Goal: Use online tool/utility: Utilize a website feature to perform a specific function

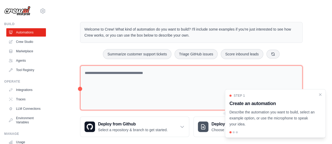
scroll to position [6, 0]
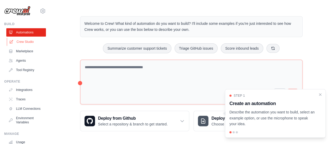
click at [28, 44] on link "Crew Studio" at bounding box center [27, 42] width 40 height 8
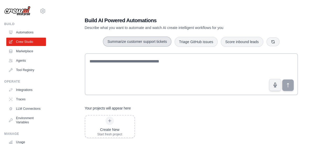
click at [159, 43] on button "Summarize customer support tickets" at bounding box center [137, 42] width 68 height 10
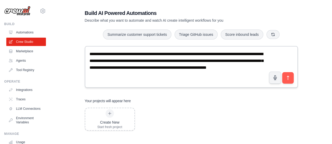
scroll to position [10, 0]
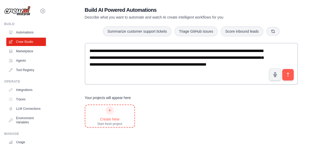
click at [106, 108] on div at bounding box center [109, 110] width 8 height 8
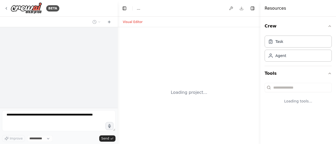
select select "****"
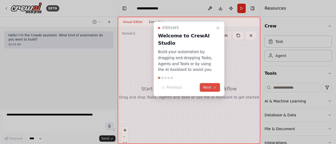
click at [211, 88] on button "Next" at bounding box center [210, 87] width 20 height 9
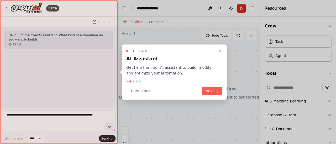
click at [211, 91] on button "Next" at bounding box center [212, 91] width 20 height 9
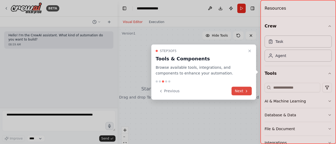
click at [246, 94] on button "Next" at bounding box center [241, 91] width 20 height 9
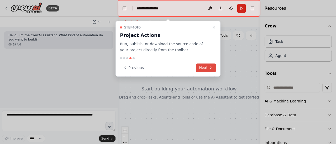
click at [210, 70] on icon at bounding box center [210, 68] width 4 height 4
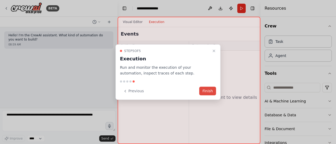
click at [207, 93] on button "Finish" at bounding box center [207, 91] width 17 height 9
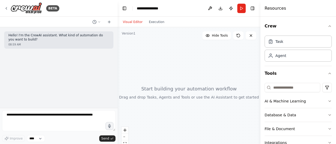
drag, startPoint x: 172, startPoint y: 89, endPoint x: 199, endPoint y: 89, distance: 27.5
click at [199, 89] on div at bounding box center [188, 92] width 143 height 131
click at [106, 139] on span "Send" at bounding box center [105, 139] width 8 height 4
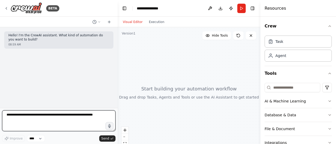
click at [94, 117] on textarea at bounding box center [58, 121] width 113 height 21
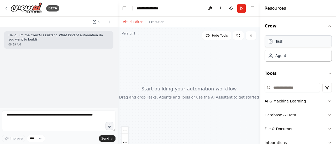
click at [291, 44] on div "Task" at bounding box center [297, 41] width 67 height 12
click at [293, 61] on div "Agent" at bounding box center [297, 56] width 67 height 12
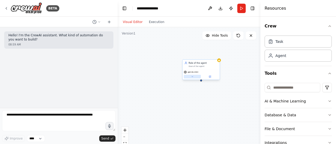
click at [195, 77] on button at bounding box center [192, 77] width 17 height 4
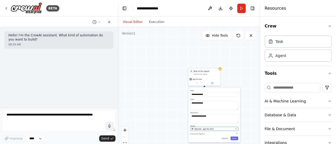
click at [235, 130] on icon "button" at bounding box center [236, 129] width 2 height 2
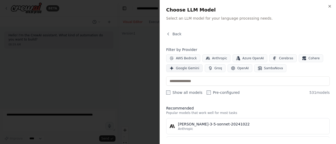
click at [190, 69] on span "Google Gemini" at bounding box center [187, 68] width 23 height 4
click at [237, 69] on span "OpenAI" at bounding box center [243, 68] width 12 height 4
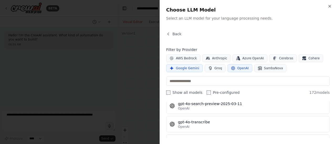
scroll to position [2195, 0]
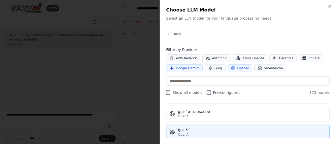
click at [297, 128] on div "gpt-5" at bounding box center [252, 130] width 148 height 5
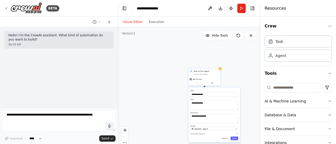
click at [237, 142] on div "**********" at bounding box center [214, 115] width 52 height 55
click at [213, 85] on div "Role of the agent Goal of the agent gpt-4o-mini" at bounding box center [204, 77] width 33 height 18
click at [197, 87] on div "**********" at bounding box center [188, 92] width 143 height 131
click at [238, 70] on div "**********" at bounding box center [188, 92] width 143 height 131
click at [235, 138] on button "Save" at bounding box center [234, 139] width 8 height 4
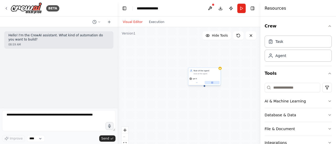
click at [214, 83] on button at bounding box center [212, 82] width 15 height 3
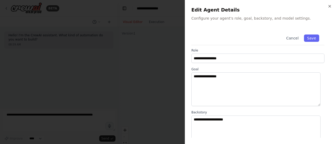
scroll to position [0, 0]
click at [332, 6] on div "**********" at bounding box center [260, 72] width 151 height 144
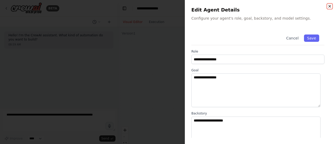
click at [329, 6] on icon "button" at bounding box center [329, 6] width 2 height 2
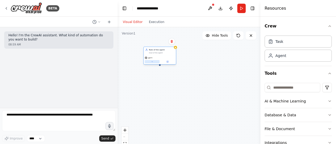
drag, startPoint x: 202, startPoint y: 81, endPoint x: 157, endPoint y: 61, distance: 49.5
click at [157, 61] on button at bounding box center [151, 61] width 15 height 3
click at [162, 69] on div "Role of the agent Goal of the agent gpt-5" at bounding box center [188, 92] width 143 height 131
drag, startPoint x: 161, startPoint y: 68, endPoint x: 168, endPoint y: 72, distance: 7.8
click at [168, 72] on div "Role of the agent Goal of the agent gpt-5" at bounding box center [188, 92] width 143 height 131
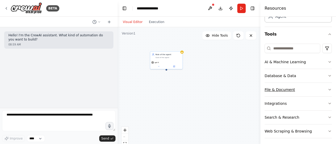
scroll to position [41, 0]
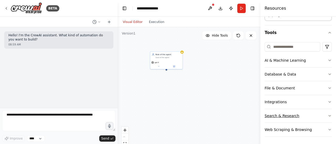
click at [327, 114] on icon "button" at bounding box center [329, 116] width 4 height 4
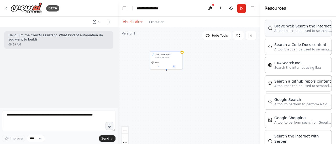
scroll to position [146, 0]
drag, startPoint x: 157, startPoint y: 80, endPoint x: 164, endPoint y: 86, distance: 9.5
click at [164, 86] on div "Role of the agent Goal of the agent gpt-5 Google Search A tool to perform to pe…" at bounding box center [188, 92] width 143 height 131
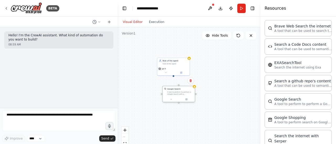
drag, startPoint x: 186, startPoint y: 88, endPoint x: 180, endPoint y: 96, distance: 10.1
click at [180, 96] on div "Google Search A tool to perform to perform a Google search with a search_query." at bounding box center [178, 92] width 32 height 10
click at [183, 102] on div at bounding box center [178, 100] width 32 height 6
click at [186, 101] on div at bounding box center [178, 100] width 32 height 6
click at [172, 100] on button at bounding box center [170, 99] width 15 height 3
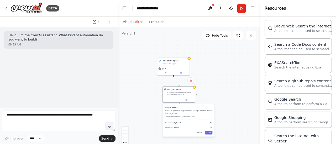
click at [175, 123] on span "Customize (Optional)" at bounding box center [172, 123] width 17 height 2
click at [173, 128] on span "Advanced Options" at bounding box center [171, 128] width 14 height 2
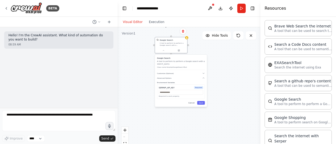
drag, startPoint x: 222, startPoint y: 93, endPoint x: 217, endPoint y: 63, distance: 30.1
click at [217, 63] on div "Role of the agent Goal of the agent gpt-5 Google Search A tool to perform to pe…" at bounding box center [188, 92] width 143 height 131
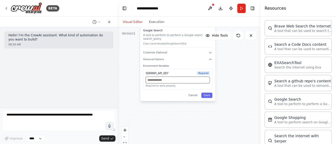
click at [175, 80] on input "text" at bounding box center [178, 80] width 64 height 7
click at [196, 99] on div "Google Search A tool to perform to perform a Google search with a search_query.…" at bounding box center [177, 64] width 75 height 76
click at [195, 95] on button "Cancel" at bounding box center [193, 95] width 14 height 5
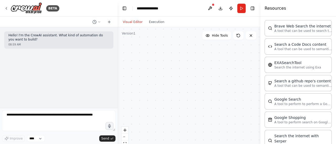
drag, startPoint x: 191, startPoint y: 87, endPoint x: 204, endPoint y: 122, distance: 37.2
click at [204, 122] on div "Role of the agent Goal of the agent gpt-5 Google Search A tool to perform to pe…" at bounding box center [188, 92] width 143 height 131
drag, startPoint x: 184, startPoint y: 95, endPoint x: 183, endPoint y: 103, distance: 7.9
click at [184, 103] on div "Role of the agent Goal of the agent gpt-5 Google Search A tool to perform to pe…" at bounding box center [188, 92] width 143 height 131
drag, startPoint x: 198, startPoint y: 72, endPoint x: 201, endPoint y: 92, distance: 19.5
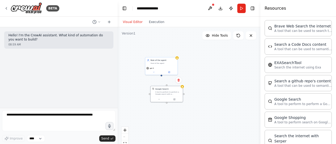
click at [202, 104] on div "Role of the agent Goal of the agent gpt-5 Google Search A tool to perform to pe…" at bounding box center [188, 92] width 143 height 131
click at [219, 39] on button "Hide Tools" at bounding box center [216, 35] width 29 height 8
click at [219, 39] on button "Show Tools" at bounding box center [216, 35] width 30 height 8
click at [4, 9] on div "BETA" at bounding box center [58, 8] width 117 height 17
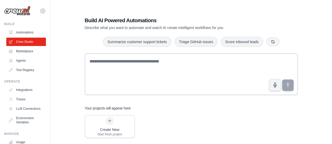
scroll to position [10, 0]
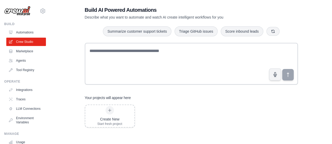
click at [137, 32] on button "Summarize customer support tickets" at bounding box center [137, 31] width 68 height 10
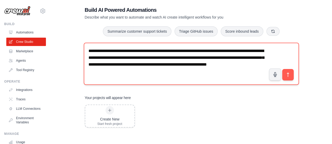
scroll to position [0, 0]
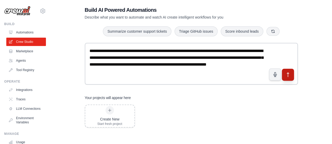
click at [291, 78] on button "submit" at bounding box center [287, 75] width 12 height 12
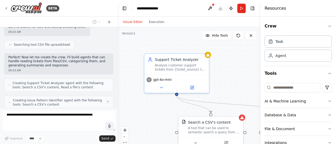
scroll to position [143, 0]
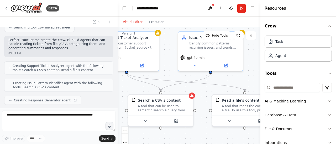
drag, startPoint x: 229, startPoint y: 98, endPoint x: 179, endPoint y: 76, distance: 54.7
click at [179, 76] on div ".deletable-edge-delete-btn { width: 20px; height: 20px; border: 0px solid #ffff…" at bounding box center [188, 92] width 143 height 131
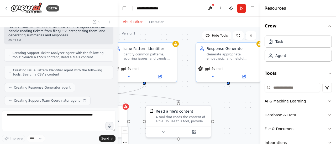
scroll to position [168, 0]
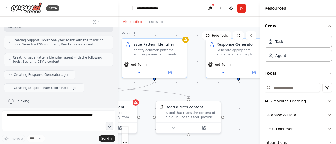
drag, startPoint x: 241, startPoint y: 82, endPoint x: 185, endPoint y: 89, distance: 56.5
click at [185, 89] on div ".deletable-edge-delete-btn { width: 20px; height: 20px; border: 0px solid #ffff…" at bounding box center [188, 92] width 143 height 131
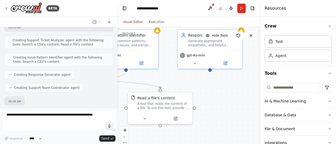
scroll to position [199, 0]
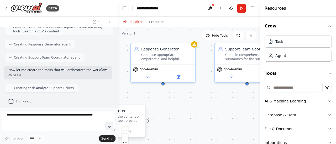
drag, startPoint x: 224, startPoint y: 101, endPoint x: 125, endPoint y: 114, distance: 100.2
click at [148, 112] on div ".deletable-edge-delete-btn { width: 20px; height: 20px; border: 0px solid #ffff…" at bounding box center [188, 92] width 143 height 131
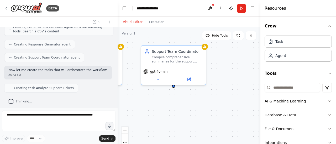
drag, startPoint x: 223, startPoint y: 102, endPoint x: 162, endPoint y: 105, distance: 60.9
click at [162, 105] on div ".deletable-edge-delete-btn { width: 20px; height: 20px; border: 0px solid #ffff…" at bounding box center [188, 92] width 143 height 131
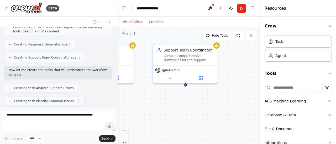
scroll to position [212, 0]
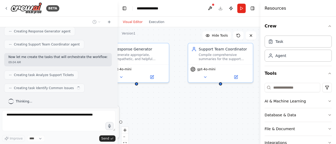
drag, startPoint x: 181, startPoint y: 108, endPoint x: 231, endPoint y: 100, distance: 50.9
click at [233, 105] on div ".deletable-edge-delete-btn { width: 20px; height: 20px; border: 0px solid #ffff…" at bounding box center [188, 92] width 143 height 131
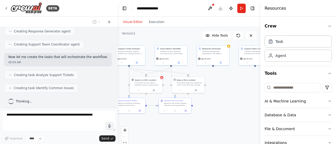
drag, startPoint x: 219, startPoint y: 90, endPoint x: 239, endPoint y: 88, distance: 20.0
click at [239, 88] on div ".deletable-edge-delete-btn { width: 20px; height: 20px; border: 0px solid #ffff…" at bounding box center [188, 92] width 143 height 131
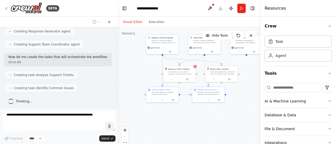
drag, startPoint x: 200, startPoint y: 97, endPoint x: 233, endPoint y: 86, distance: 35.1
click at [233, 86] on div ".deletable-edge-delete-btn { width: 20px; height: 20px; border: 0px solid #ffff…" at bounding box center [188, 92] width 143 height 131
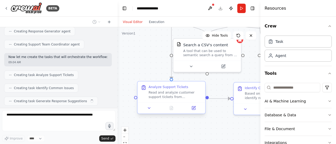
scroll to position [225, 0]
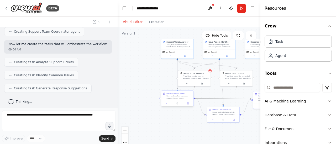
drag, startPoint x: 245, startPoint y: 100, endPoint x: 191, endPoint y: 95, distance: 53.7
click at [191, 91] on div ".deletable-edge-delete-btn { width: 20px; height: 20px; border: 0px solid #ffff…" at bounding box center [183, 59] width 71 height 66
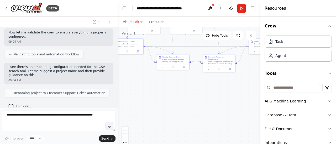
scroll to position [311, 0]
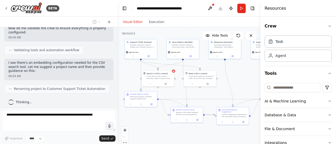
drag, startPoint x: 251, startPoint y: 93, endPoint x: 214, endPoint y: 94, distance: 36.4
click at [214, 94] on div ".deletable-edge-delete-btn { width: 20px; height: 20px; border: 0px solid #ffff…" at bounding box center [188, 92] width 143 height 131
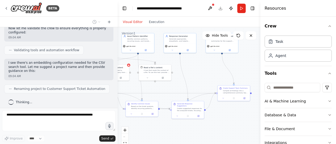
drag, startPoint x: 241, startPoint y: 94, endPoint x: 196, endPoint y: 88, distance: 45.2
click at [196, 88] on div ".deletable-edge-delete-btn { width: 20px; height: 20px; border: 0px solid #ffff…" at bounding box center [188, 92] width 143 height 131
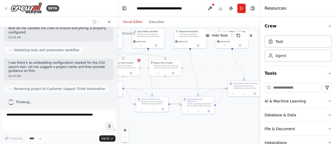
drag, startPoint x: 245, startPoint y: 63, endPoint x: 255, endPoint y: 56, distance: 13.1
click at [255, 58] on div ".deletable-edge-delete-btn { width: 20px; height: 20px; border: 0px solid #ffff…" at bounding box center [188, 92] width 143 height 131
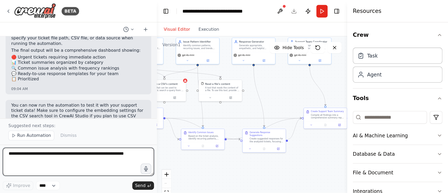
scroll to position [511, 0]
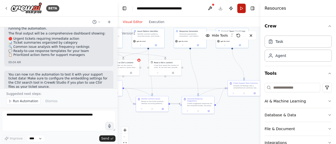
click at [241, 9] on button "Run" at bounding box center [241, 8] width 8 height 9
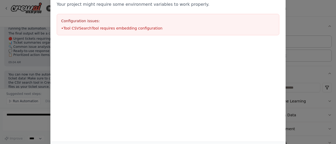
click at [103, 28] on li "• Tool CSVSearchTool requires embedding configuration" at bounding box center [167, 28] width 213 height 5
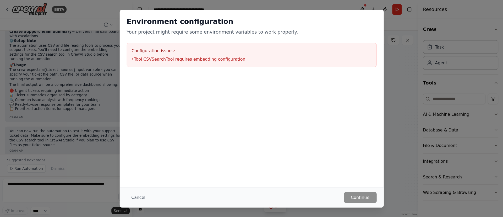
scroll to position [446, 0]
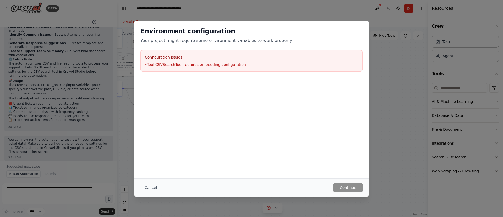
click at [214, 64] on li "• Tool CSVSearchTool requires embedding configuration" at bounding box center [251, 64] width 213 height 5
click at [335, 63] on div "Environment configuration Your project might require some environment variables…" at bounding box center [251, 108] width 503 height 217
click at [57, 25] on div "Environment configuration Your project might require some environment variables…" at bounding box center [251, 108] width 503 height 217
click at [148, 144] on button "Cancel" at bounding box center [151, 187] width 21 height 9
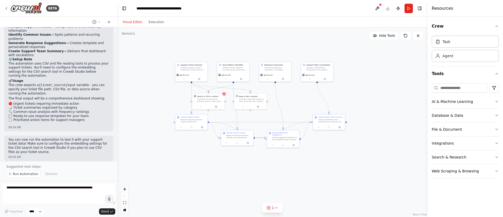
drag, startPoint x: 244, startPoint y: 126, endPoint x: 330, endPoint y: 160, distance: 91.8
click at [330, 144] on div ".deletable-edge-delete-btn { width: 20px; height: 20px; border: 0px solid #ffff…" at bounding box center [272, 122] width 310 height 190
click at [335, 8] on button "Publish" at bounding box center [398, 8] width 8 height 9
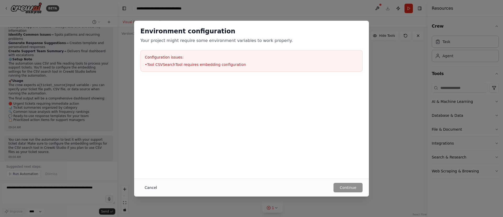
click at [152, 144] on button "Cancel" at bounding box center [151, 187] width 21 height 9
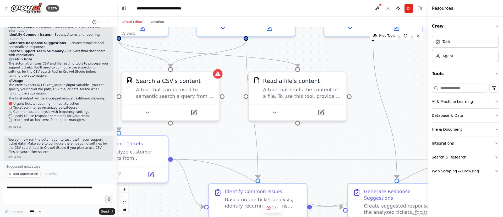
click at [221, 78] on div ".deletable-edge-delete-btn { width: 20px; height: 20px; border: 0px solid #ffff…" at bounding box center [272, 122] width 310 height 190
click at [171, 83] on div "Search a CSV's content" at bounding box center [168, 80] width 65 height 8
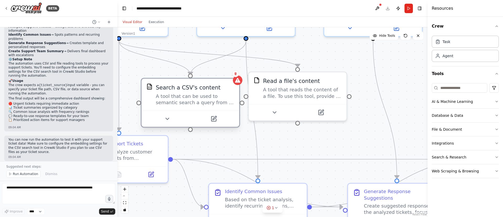
drag, startPoint x: 163, startPoint y: 95, endPoint x: 179, endPoint y: 104, distance: 18.6
click at [179, 104] on div "A tool that can be used to semantic search a query from a CSV's content." at bounding box center [195, 99] width 79 height 13
click at [236, 73] on icon at bounding box center [236, 73] width 2 height 3
click at [222, 77] on div ".deletable-edge-delete-btn { width: 20px; height: 20px; border: 0px solid #ffff…" at bounding box center [272, 122] width 310 height 190
click at [218, 93] on div "A tool that can be used to semantic search a query from a CSV's content." at bounding box center [195, 99] width 79 height 13
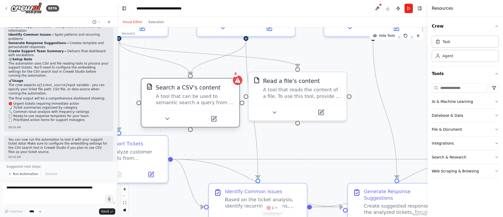
click at [164, 96] on div "A tool that can be used to semantic search a query from a CSV's content." at bounding box center [195, 99] width 79 height 13
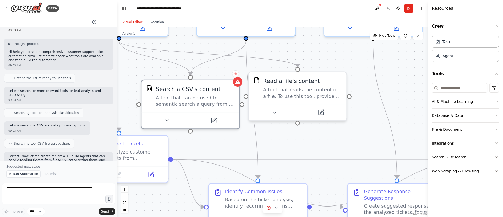
scroll to position [0, 0]
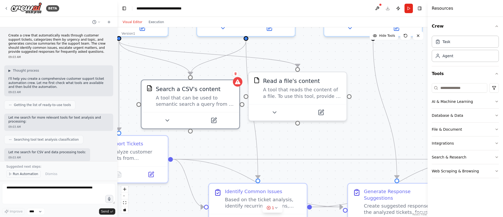
click at [19, 144] on span "Run Automation" at bounding box center [25, 174] width 25 height 4
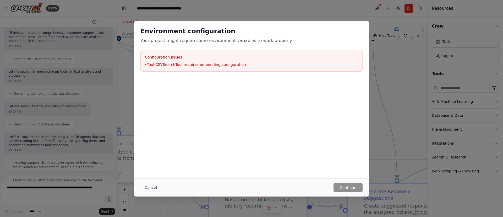
scroll to position [52, 0]
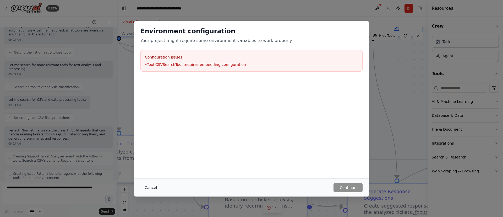
click at [149, 144] on button "Cancel" at bounding box center [151, 187] width 21 height 9
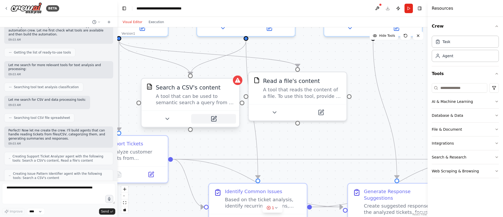
click at [222, 118] on button at bounding box center [213, 118] width 45 height 9
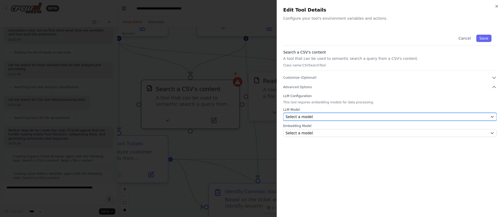
click at [335, 117] on div "Select a model" at bounding box center [387, 116] width 203 height 5
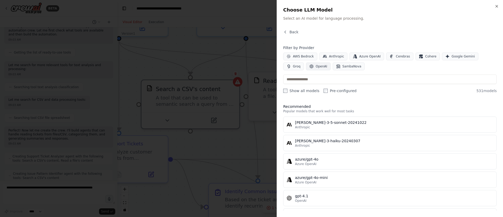
click at [316, 66] on span "OpenAI" at bounding box center [322, 66] width 12 height 4
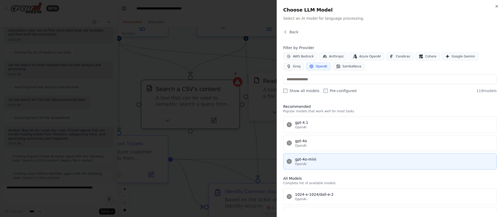
click at [329, 144] on div "OpenAI" at bounding box center [394, 164] width 198 height 4
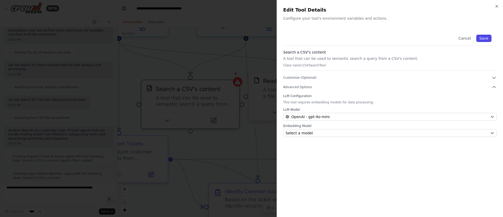
click at [335, 37] on button "Save" at bounding box center [484, 38] width 15 height 7
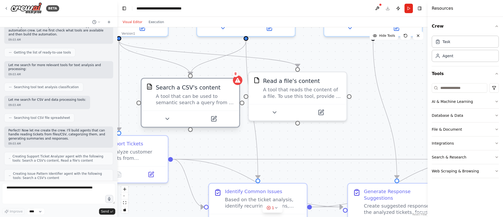
click at [208, 101] on div "A tool that can be used to semantic search a query from a CSV's content." at bounding box center [195, 99] width 79 height 13
click at [181, 107] on div "Search a CSV's content A tool that can be used to semantic search a query from …" at bounding box center [191, 95] width 98 height 32
click at [208, 119] on button at bounding box center [213, 118] width 45 height 9
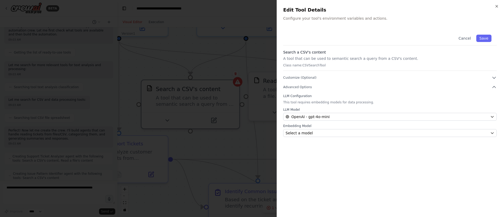
click at [335, 59] on p "A tool that can be used to semantic search a query from a CSV's content." at bounding box center [390, 58] width 214 height 5
click at [335, 80] on button "Customize (Optional)" at bounding box center [390, 77] width 214 height 5
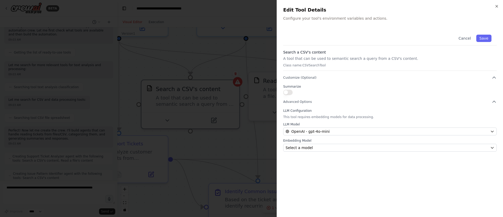
click at [288, 92] on button "button" at bounding box center [287, 92] width 9 height 5
click at [307, 103] on span "Advanced Options" at bounding box center [297, 102] width 29 height 4
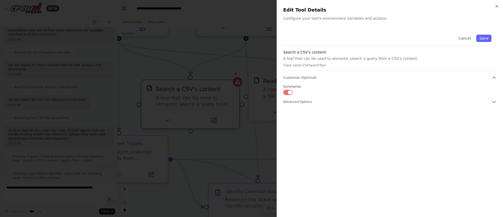
click at [335, 105] on div "Cancel Save Search a CSV's content A tool that can be used to semantic search a…" at bounding box center [390, 119] width 214 height 181
click at [291, 100] on span "Advanced Options" at bounding box center [297, 102] width 29 height 4
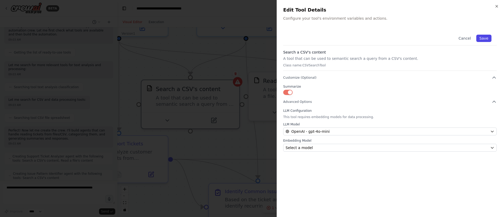
click at [335, 37] on button "Save" at bounding box center [484, 38] width 15 height 7
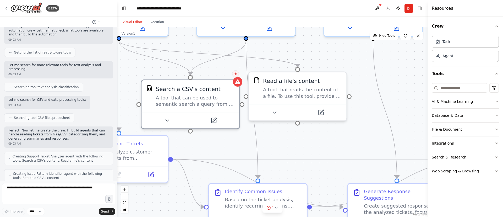
click at [236, 71] on button at bounding box center [235, 73] width 7 height 7
click at [221, 72] on button "Confirm" at bounding box center [221, 74] width 19 height 6
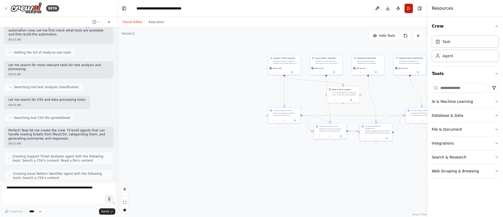
click at [335, 6] on button "Run" at bounding box center [409, 8] width 8 height 9
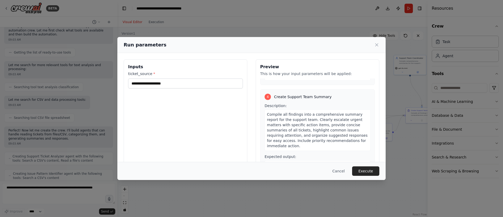
scroll to position [296, 0]
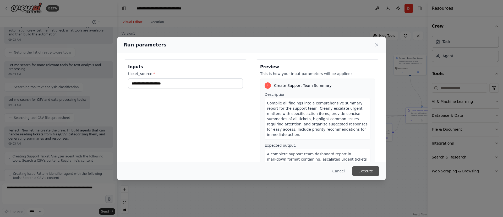
click at [335, 144] on button "Execute" at bounding box center [365, 170] width 27 height 9
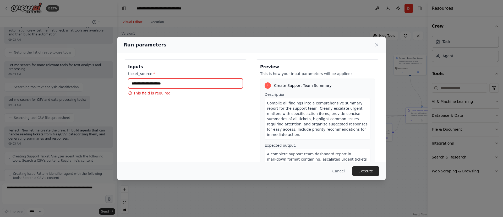
click at [183, 86] on input "ticket_source *" at bounding box center [185, 83] width 115 height 10
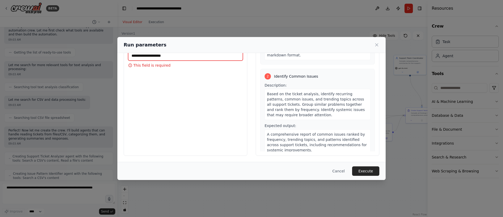
scroll to position [34, 0]
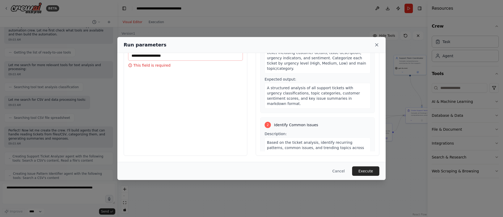
click at [335, 45] on icon at bounding box center [376, 44] width 5 height 5
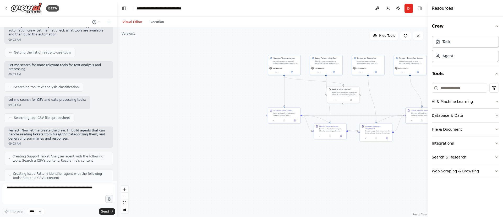
click at [335, 9] on header "**********" at bounding box center [272, 8] width 310 height 17
click at [335, 11] on button at bounding box center [377, 8] width 8 height 9
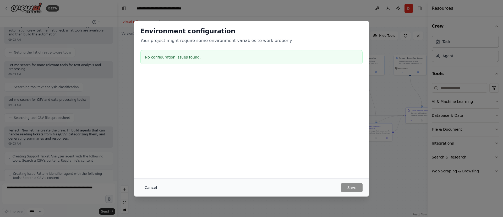
click at [154, 144] on button "Cancel" at bounding box center [151, 187] width 21 height 9
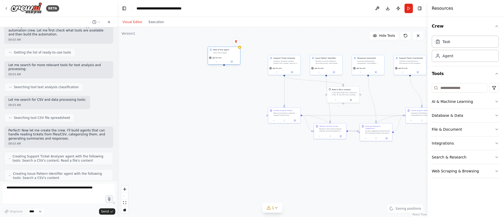
drag, startPoint x: 234, startPoint y: 63, endPoint x: 221, endPoint y: 53, distance: 17.0
click at [221, 53] on div "Role of the agent Goal of the agent gpt-4o-mini" at bounding box center [224, 56] width 33 height 18
click at [233, 89] on div ".deletable-edge-delete-btn { width: 20px; height: 20px; border: 0px solid #ffff…" at bounding box center [272, 122] width 310 height 190
click at [152, 80] on div ".deletable-edge-delete-btn { width: 20px; height: 20px; border: 0px solid #ffff…" at bounding box center [272, 122] width 310 height 190
click at [335, 28] on button "Crew" at bounding box center [465, 26] width 67 height 15
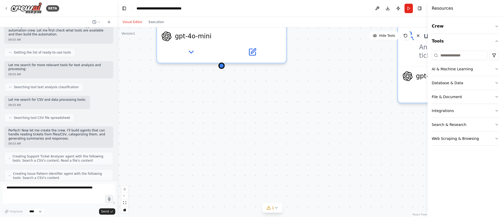
click at [241, 90] on div ".deletable-edge-delete-btn { width: 20px; height: 20px; border: 0px solid #ffff…" at bounding box center [272, 122] width 310 height 190
click at [219, 41] on div "gpt-4o-mini" at bounding box center [221, 42] width 129 height 36
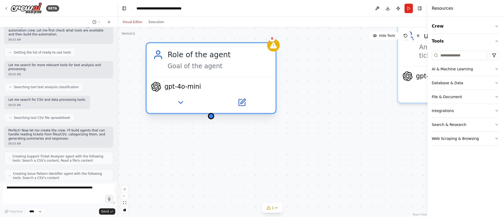
drag, startPoint x: 219, startPoint y: 41, endPoint x: 211, endPoint y: 90, distance: 49.3
click at [211, 90] on div "gpt-4o-mini" at bounding box center [211, 95] width 129 height 36
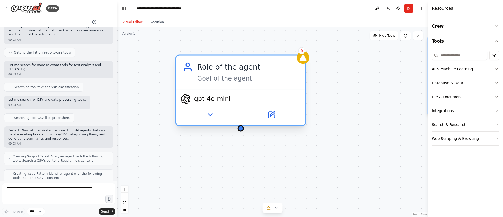
drag, startPoint x: 211, startPoint y: 121, endPoint x: 240, endPoint y: 133, distance: 32.1
click at [240, 133] on div ".deletable-edge-delete-btn { width: 20px; height: 20px; border: 0px solid #ffff…" at bounding box center [272, 122] width 310 height 190
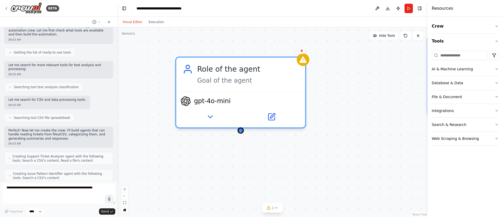
click at [240, 133] on div ".deletable-edge-delete-btn { width: 20px; height: 20px; border: 0px solid #ffff…" at bounding box center [272, 122] width 310 height 190
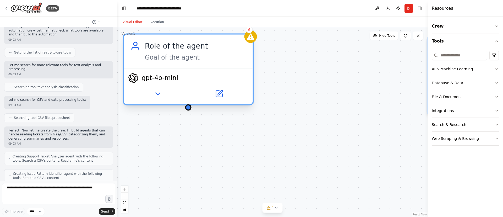
drag, startPoint x: 247, startPoint y: 99, endPoint x: 191, endPoint y: 80, distance: 59.2
click at [191, 80] on div "gpt-4o-mini" at bounding box center [188, 78] width 121 height 10
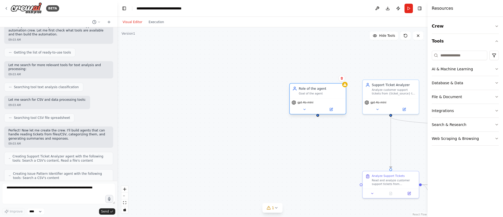
drag, startPoint x: 271, startPoint y: 93, endPoint x: 330, endPoint y: 98, distance: 59.7
click at [330, 98] on div "Role of the agent Goal of the agent gpt-4o-mini" at bounding box center [317, 98] width 57 height 31
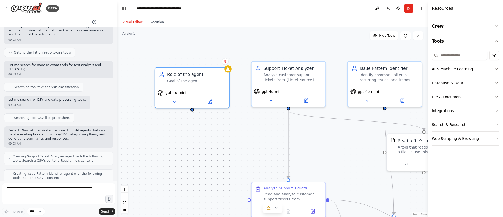
drag, startPoint x: 414, startPoint y: 148, endPoint x: 315, endPoint y: 139, distance: 98.7
click at [315, 139] on div ".deletable-edge-delete-btn { width: 20px; height: 20px; border: 0px solid #ffff…" at bounding box center [272, 122] width 310 height 190
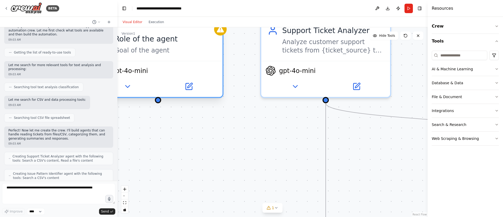
click at [172, 68] on div "gpt-4o-mini" at bounding box center [158, 71] width 121 height 10
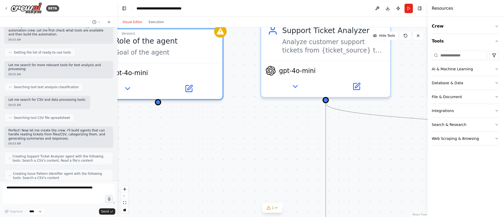
click at [167, 125] on div ".deletable-edge-delete-btn { width: 20px; height: 20px; border: 0px solid #ffff…" at bounding box center [272, 122] width 310 height 190
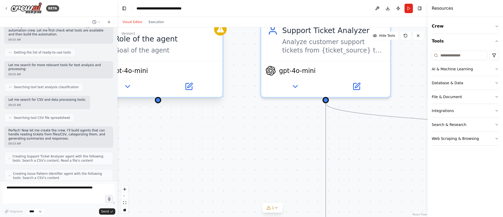
click at [160, 101] on div at bounding box center [158, 100] width 6 height 6
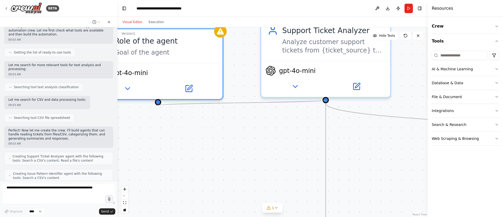
drag, startPoint x: 326, startPoint y: 98, endPoint x: 157, endPoint y: 105, distance: 170.0
click at [157, 105] on div ".deletable-edge-delete-btn { width: 20px; height: 20px; border: 0px solid #ffff…" at bounding box center [272, 122] width 310 height 190
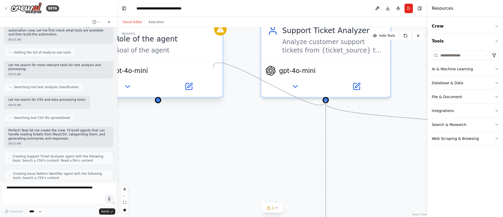
drag, startPoint x: 326, startPoint y: 99, endPoint x: 213, endPoint y: 68, distance: 117.2
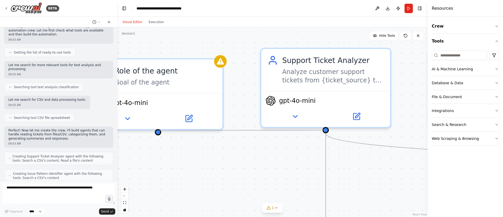
drag, startPoint x: 327, startPoint y: 98, endPoint x: 159, endPoint y: 130, distance: 170.9
click at [159, 130] on div ".deletable-edge-delete-btn { width: 20px; height: 20px; border: 0px solid #ffff…" at bounding box center [272, 122] width 310 height 190
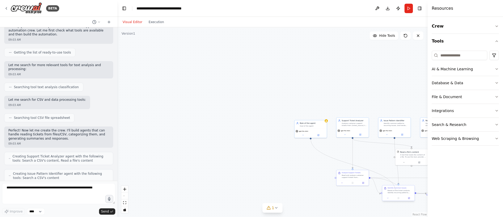
drag, startPoint x: 158, startPoint y: 131, endPoint x: 396, endPoint y: 191, distance: 244.8
click at [335, 144] on div "Support Ticket Analyzer Analyze customer support tickets from {ticket_source} t…" at bounding box center [400, 151] width 155 height 95
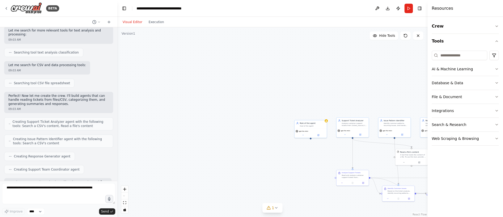
scroll to position [0, 0]
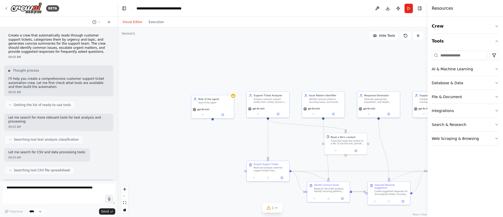
drag, startPoint x: 382, startPoint y: 104, endPoint x: 240, endPoint y: 65, distance: 147.9
click at [240, 65] on div ".deletable-edge-delete-btn { width: 20px; height: 20px; border: 0px solid #ffff…" at bounding box center [272, 122] width 310 height 190
click at [207, 62] on div ".deletable-edge-delete-btn { width: 20px; height: 20px; border: 0px solid #ffff…" at bounding box center [272, 122] width 310 height 190
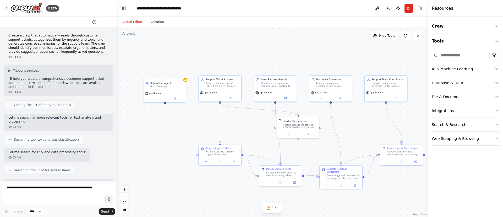
drag, startPoint x: 335, startPoint y: 73, endPoint x: 287, endPoint y: 57, distance: 50.6
click at [287, 57] on div ".deletable-edge-delete-btn { width: 20px; height: 20px; border: 0px solid #ffff…" at bounding box center [272, 122] width 310 height 190
click at [335, 36] on icon at bounding box center [418, 36] width 4 height 4
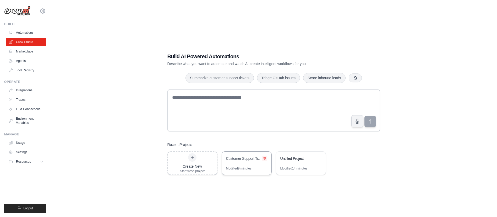
scroll to position [10, 0]
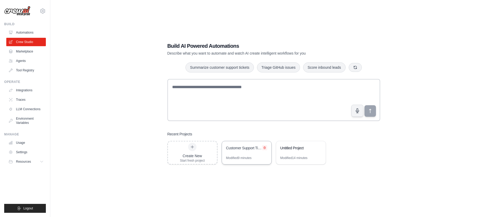
click at [265, 147] on icon at bounding box center [264, 147] width 3 height 3
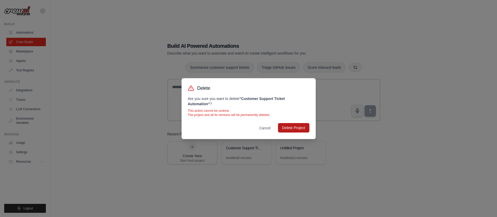
click at [296, 129] on button "Delete Project" at bounding box center [293, 127] width 31 height 9
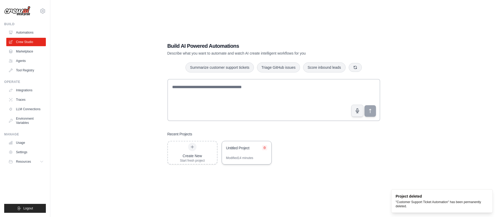
click at [264, 148] on icon at bounding box center [264, 147] width 3 height 3
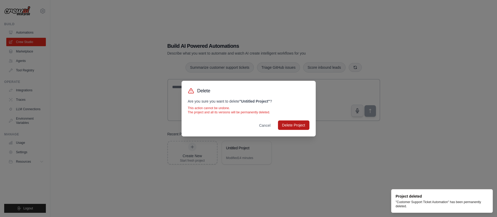
click at [305, 120] on button "Delete Project" at bounding box center [293, 124] width 31 height 9
